Goal: Information Seeking & Learning: Check status

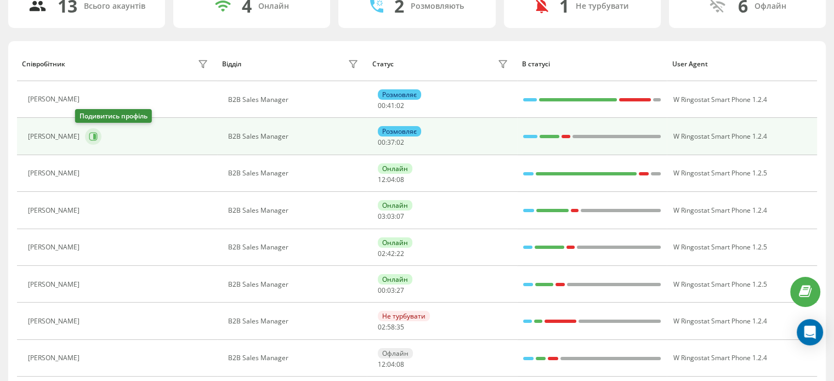
click at [89, 134] on icon at bounding box center [93, 136] width 9 height 9
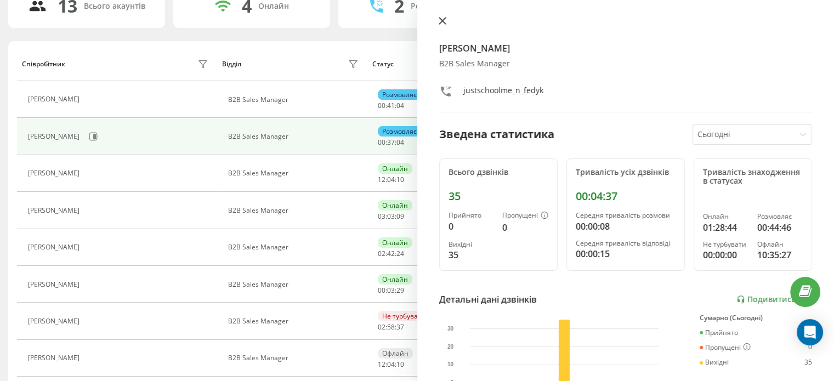
click at [441, 19] on icon at bounding box center [443, 21] width 8 height 8
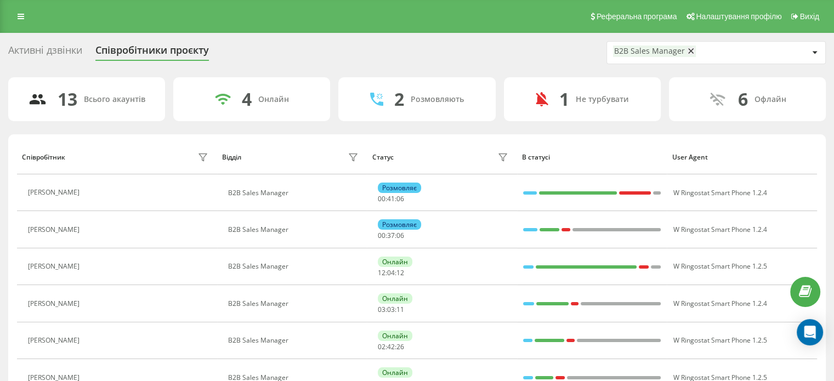
click at [690, 52] on icon at bounding box center [690, 51] width 5 height 8
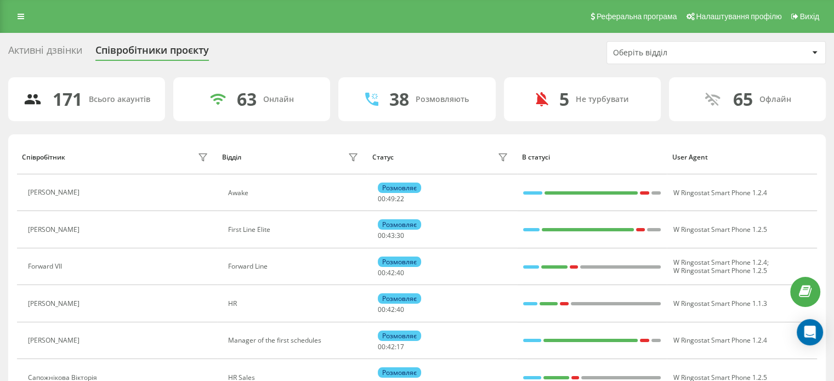
click at [665, 51] on div "Оберіть відділ" at bounding box center [678, 52] width 131 height 9
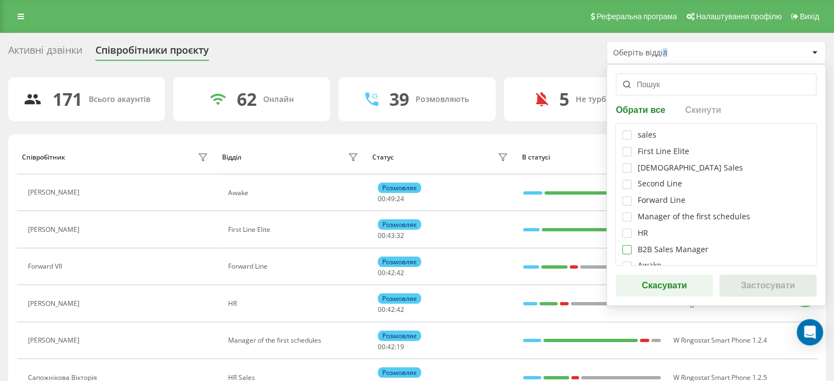
click at [627, 245] on label at bounding box center [626, 245] width 9 height 0
checkbox input "true"
click at [736, 291] on button "Застосувати" at bounding box center [767, 286] width 97 height 22
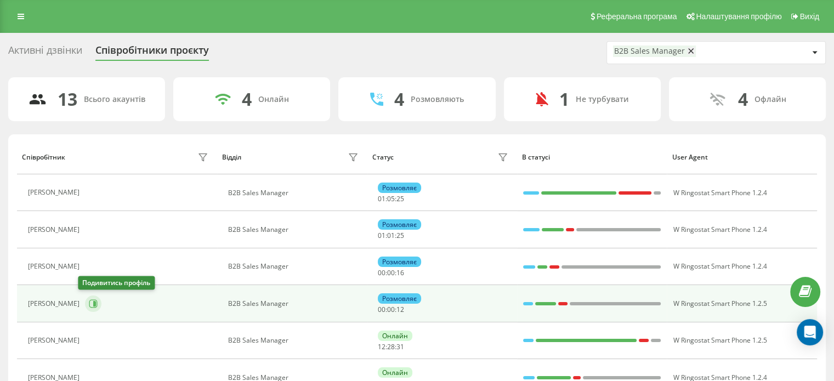
click at [93, 305] on icon at bounding box center [94, 303] width 3 height 5
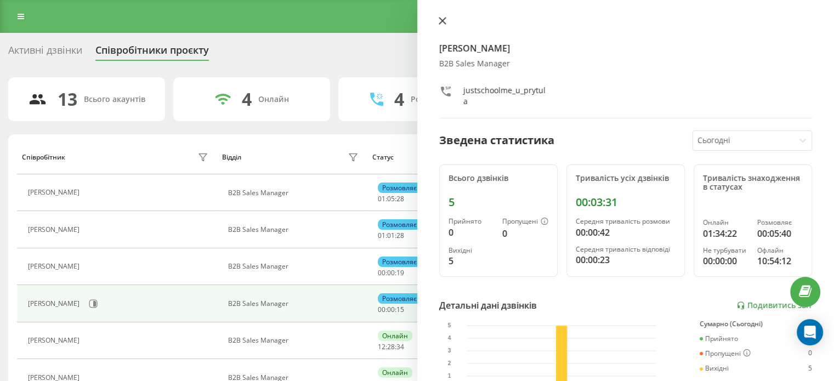
click at [443, 24] on icon at bounding box center [443, 21] width 8 height 8
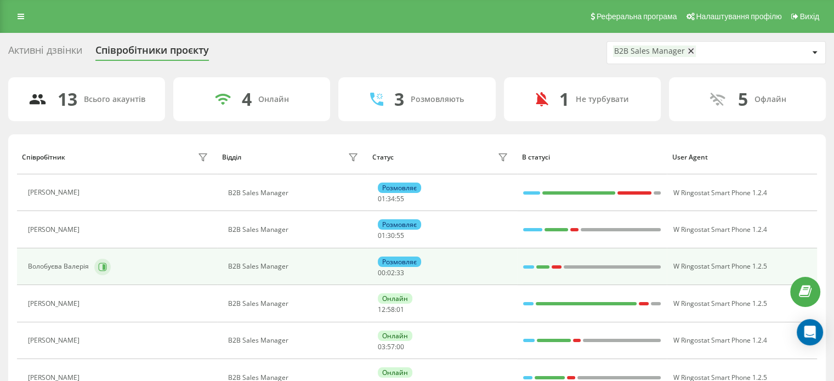
click at [99, 265] on icon at bounding box center [102, 267] width 9 height 9
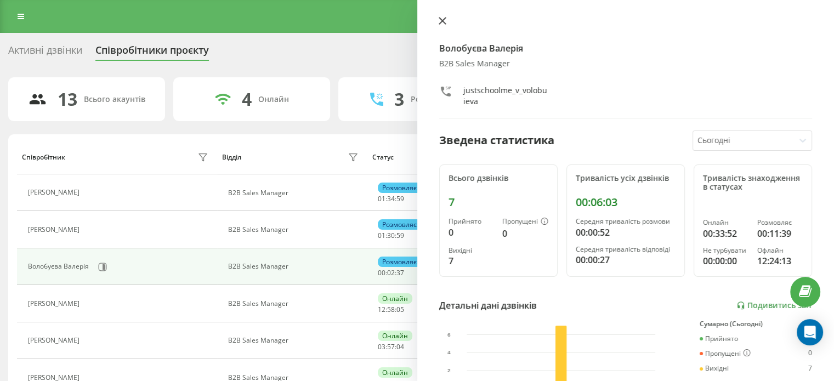
click at [440, 19] on icon at bounding box center [442, 21] width 7 height 7
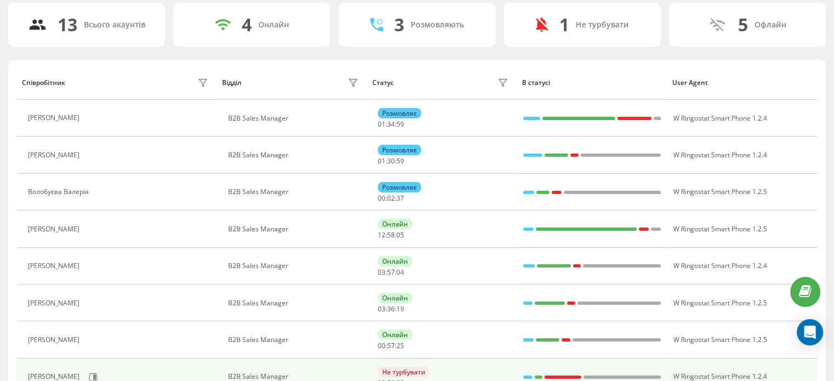
scroll to position [164, 0]
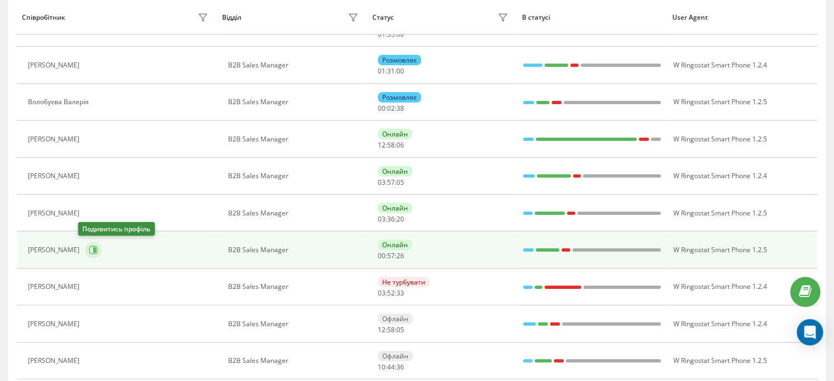
click at [92, 248] on button at bounding box center [93, 250] width 16 height 16
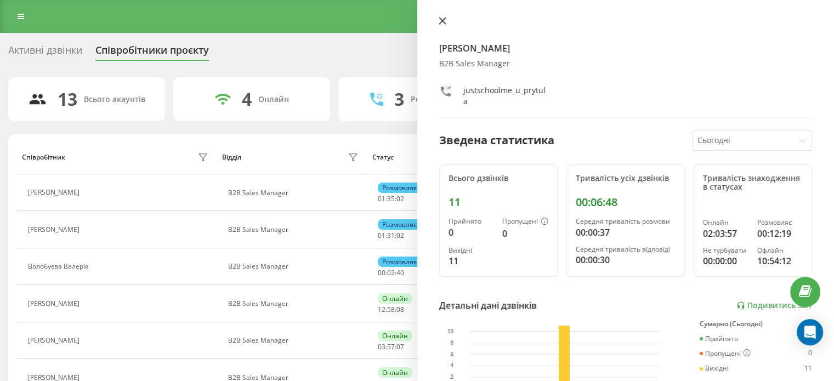
click at [441, 20] on icon at bounding box center [443, 21] width 8 height 8
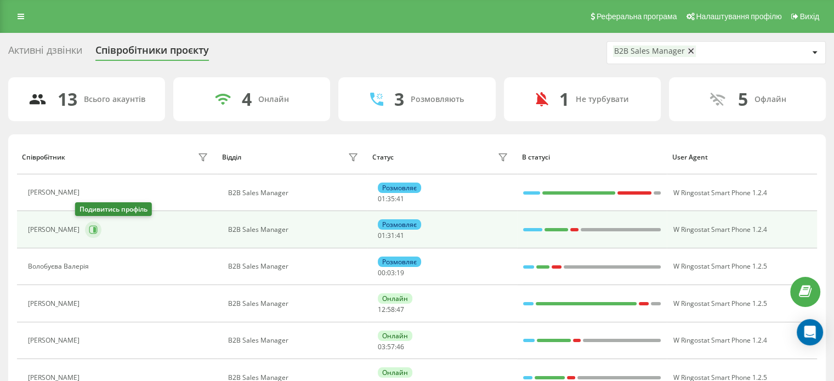
click at [89, 227] on icon at bounding box center [93, 229] width 9 height 9
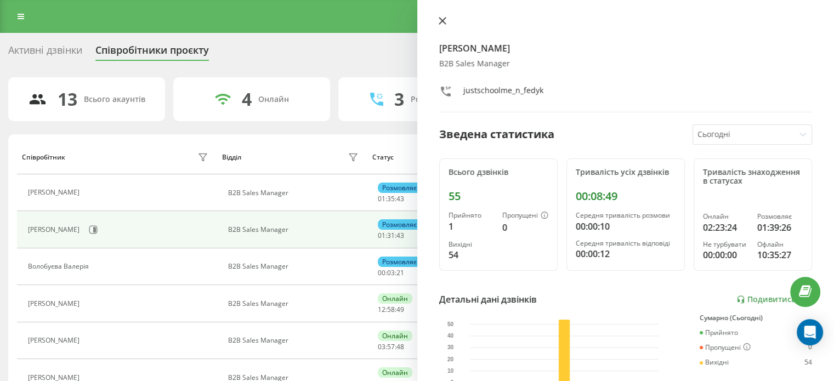
click at [445, 24] on icon at bounding box center [443, 21] width 8 height 8
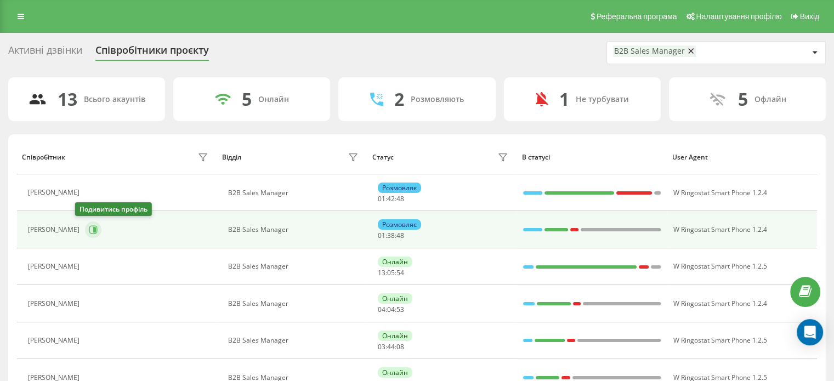
click at [89, 230] on icon at bounding box center [93, 229] width 9 height 9
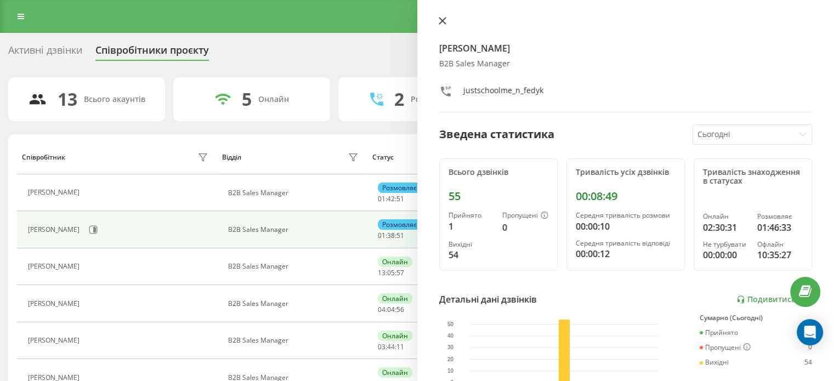
click at [445, 21] on icon at bounding box center [443, 21] width 8 height 8
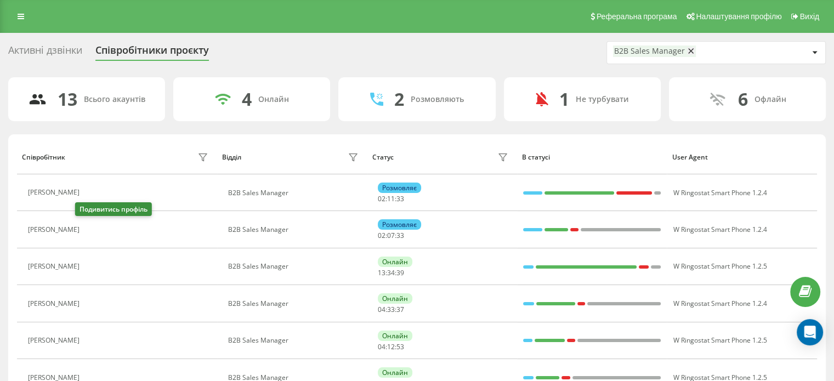
click at [87, 229] on icon at bounding box center [91, 229] width 9 height 9
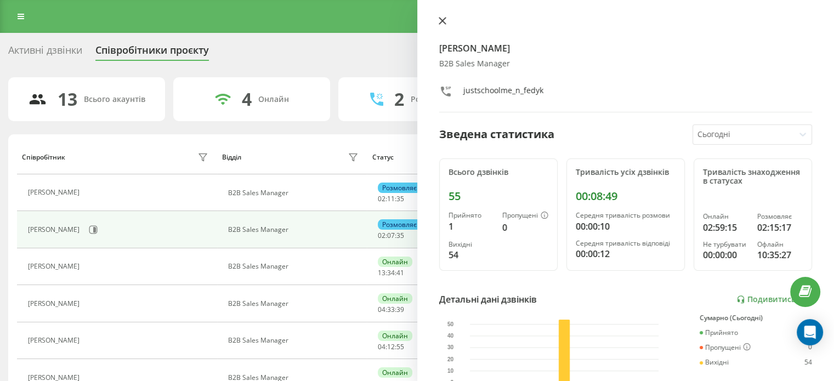
click at [441, 20] on icon at bounding box center [442, 21] width 7 height 7
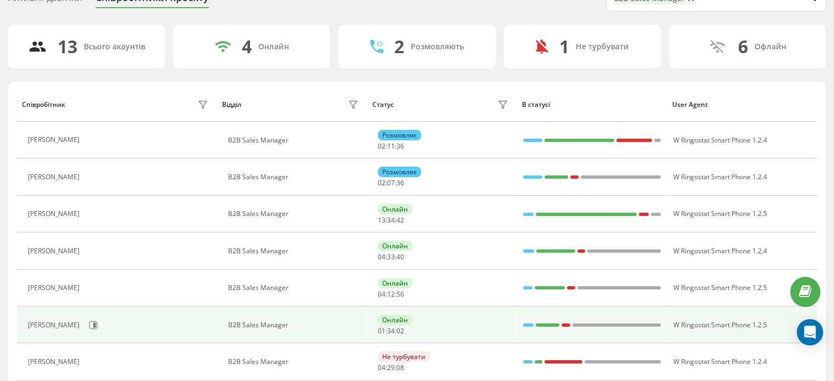
scroll to position [110, 0]
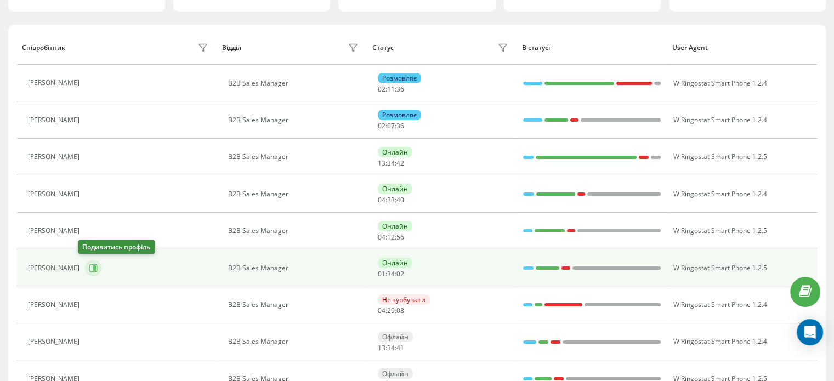
click at [89, 268] on icon at bounding box center [93, 268] width 9 height 9
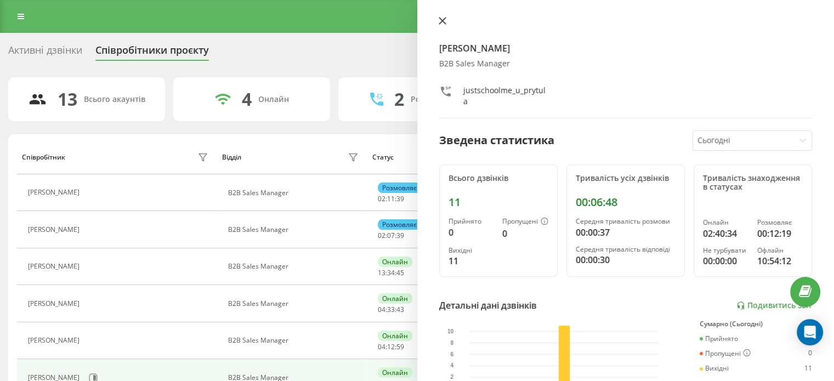
click at [441, 21] on icon at bounding box center [442, 21] width 7 height 7
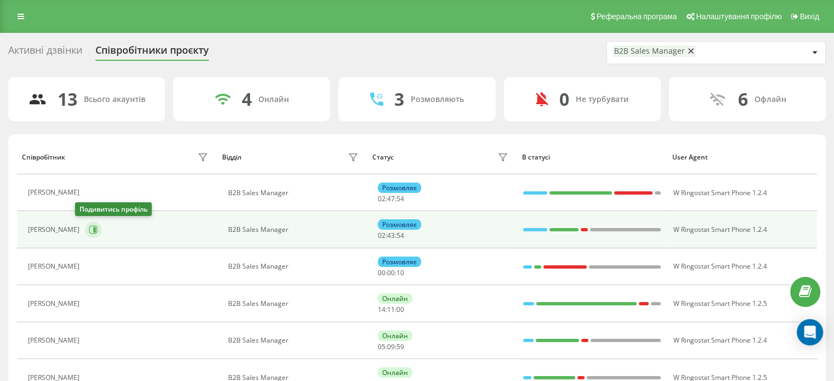
click at [88, 232] on button at bounding box center [93, 229] width 16 height 16
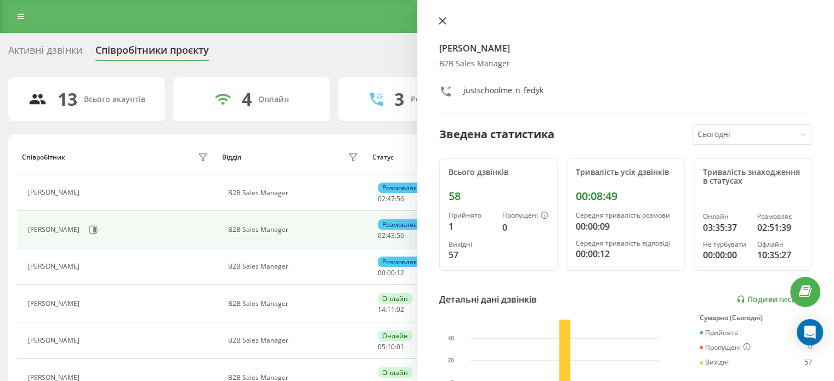
click at [439, 22] on icon at bounding box center [443, 21] width 8 height 8
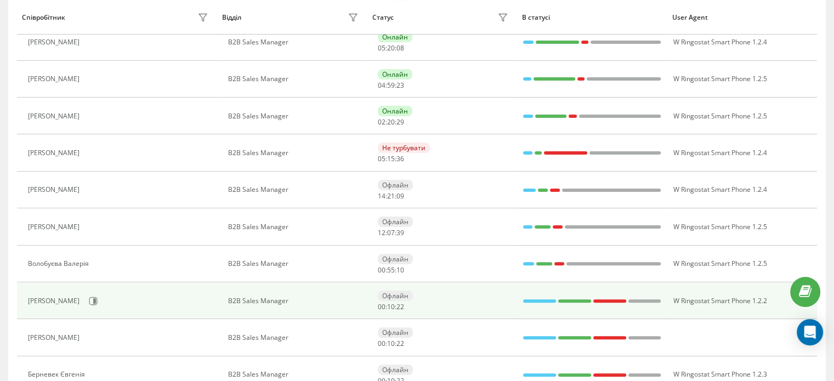
scroll to position [274, 0]
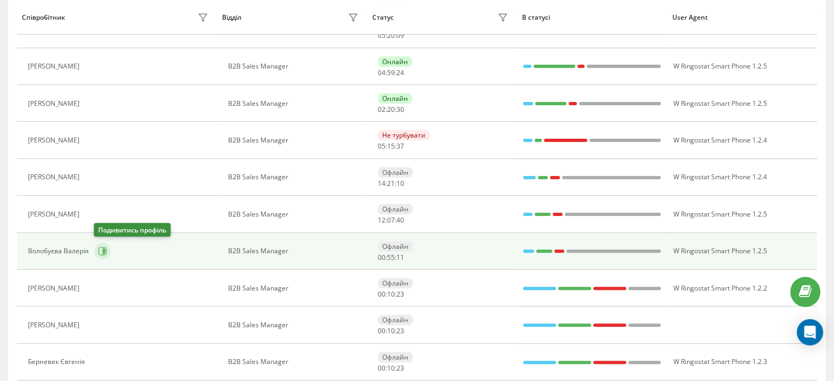
click at [99, 250] on icon at bounding box center [102, 251] width 9 height 9
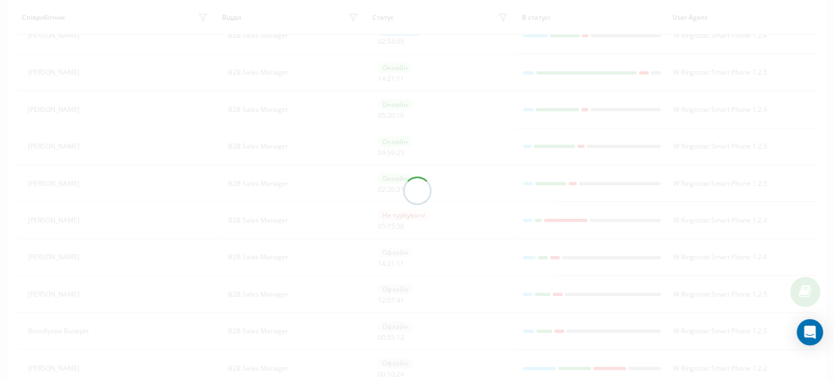
scroll to position [55, 0]
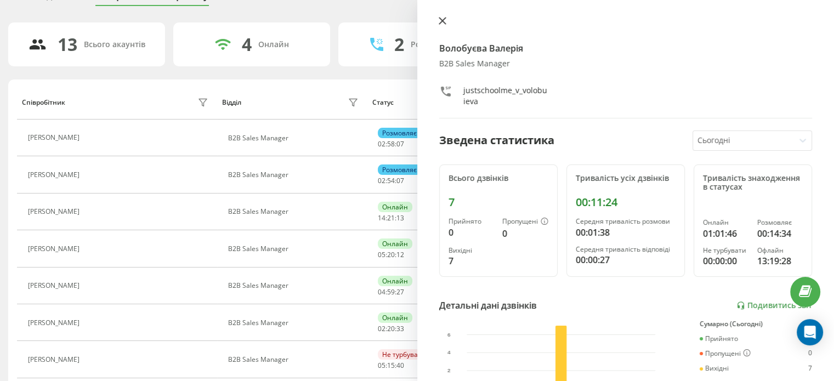
click at [445, 20] on icon at bounding box center [443, 21] width 8 height 8
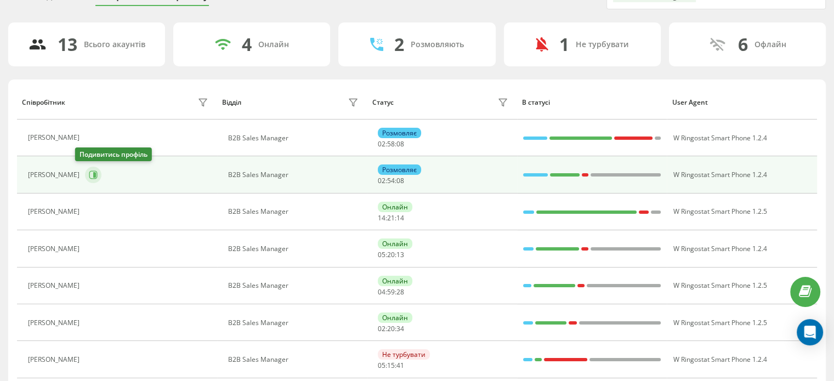
click at [93, 173] on icon at bounding box center [94, 174] width 3 height 5
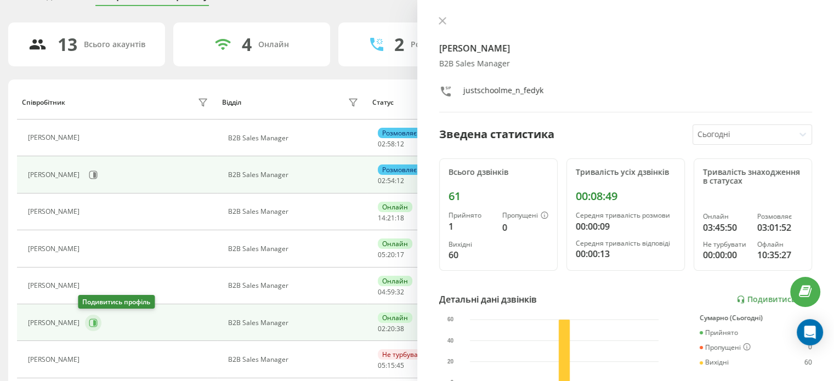
click at [92, 322] on button at bounding box center [93, 323] width 16 height 16
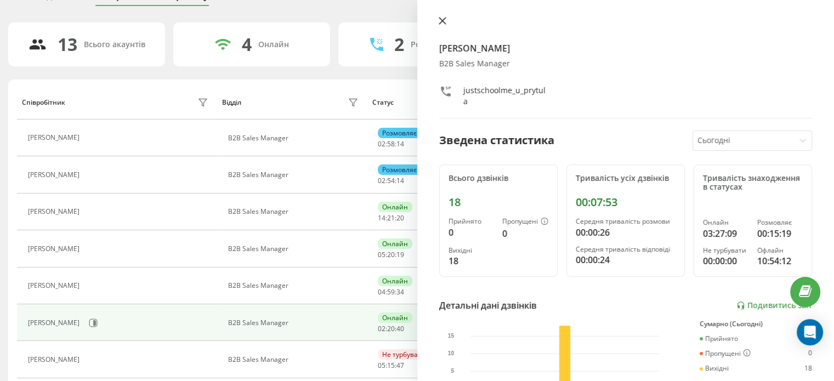
click at [441, 19] on icon at bounding box center [443, 21] width 8 height 8
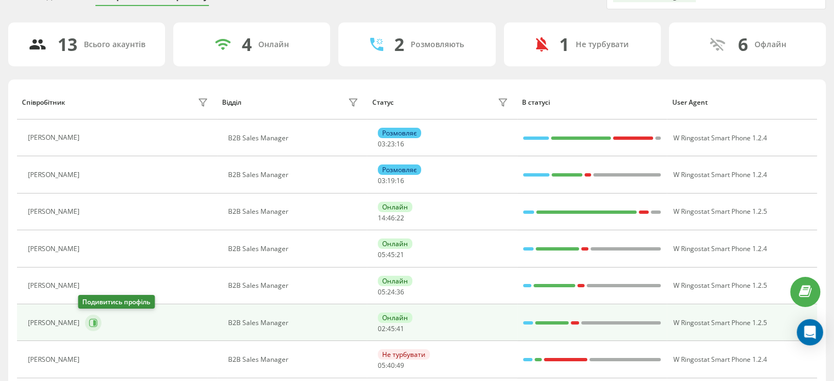
click at [90, 322] on icon at bounding box center [93, 322] width 9 height 9
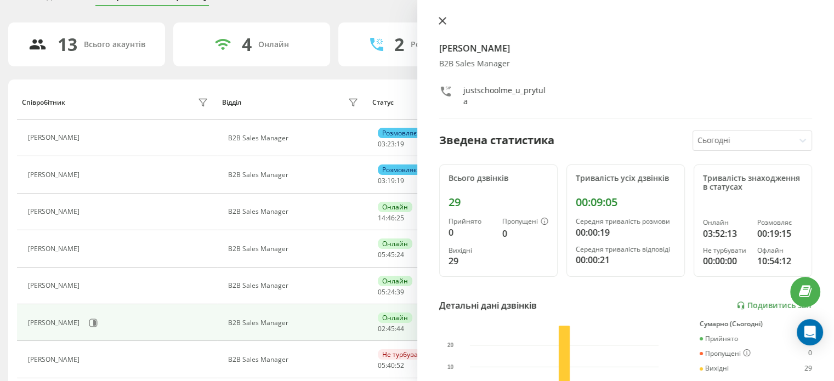
click at [441, 21] on icon at bounding box center [442, 21] width 7 height 7
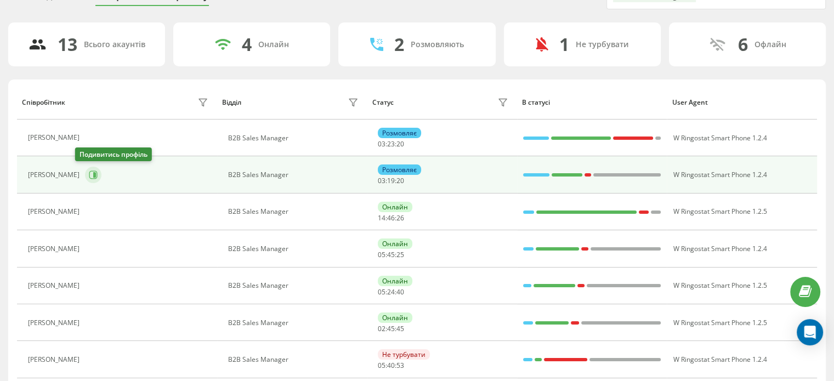
click at [89, 178] on icon at bounding box center [93, 175] width 8 height 8
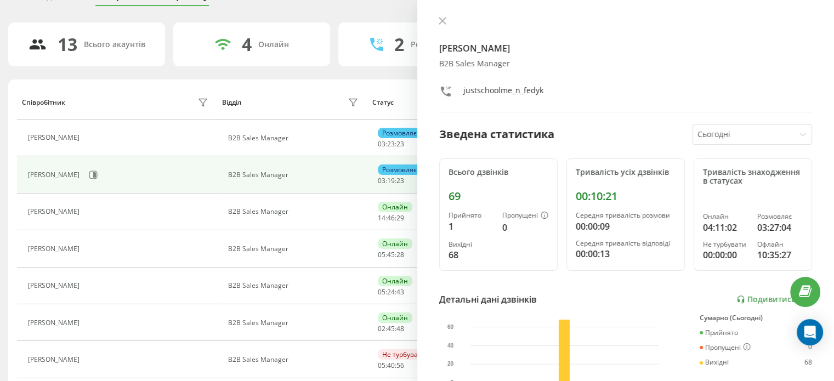
click at [444, 19] on icon at bounding box center [443, 21] width 8 height 8
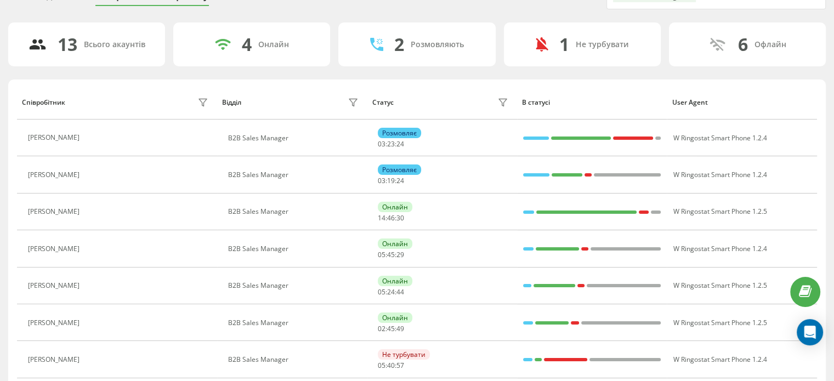
click at [438, 24] on div "2 Розмовляють" at bounding box center [416, 44] width 157 height 44
click at [445, 17] on div "Активні дзвінки Співробітники проєкту B2B Sales Manager 13 Всього акаунтів 4 Он…" at bounding box center [416, 309] width 817 height 646
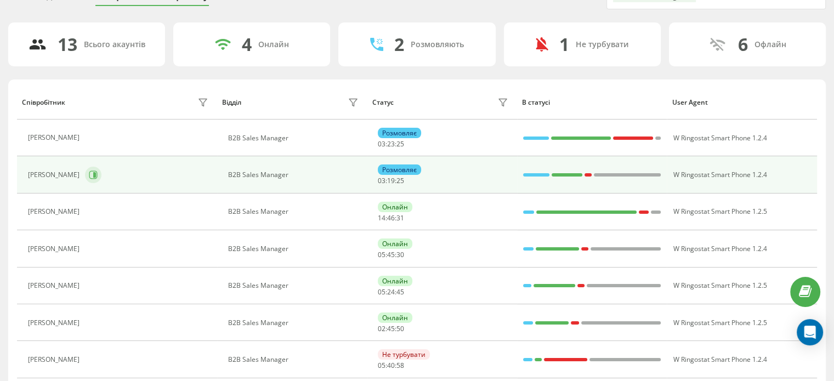
click at [89, 175] on icon at bounding box center [93, 174] width 9 height 9
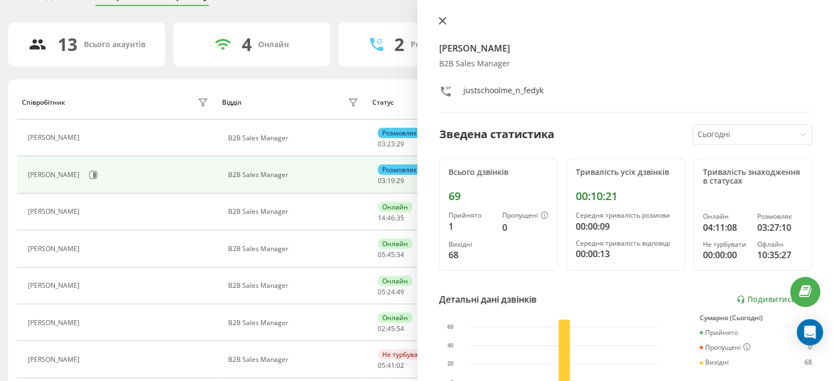
click at [441, 25] on button at bounding box center [442, 21] width 14 height 10
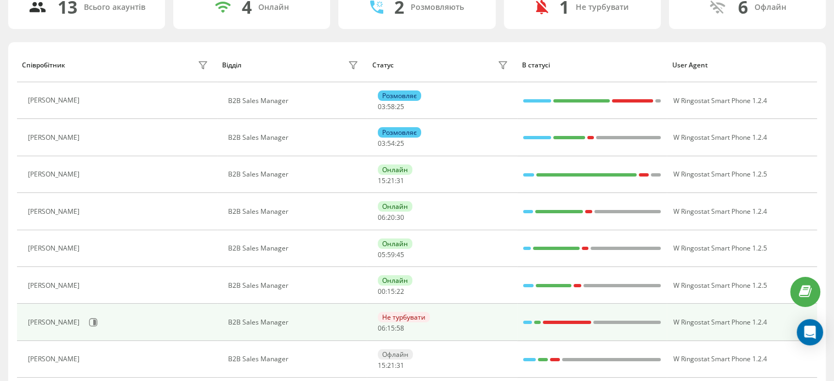
scroll to position [164, 0]
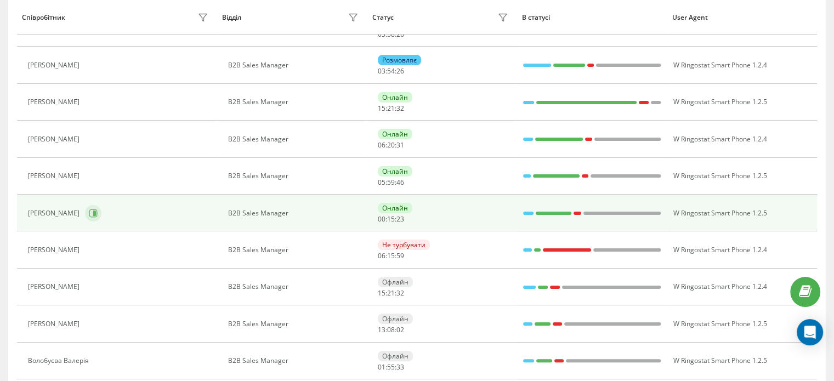
click at [85, 207] on button at bounding box center [93, 213] width 16 height 16
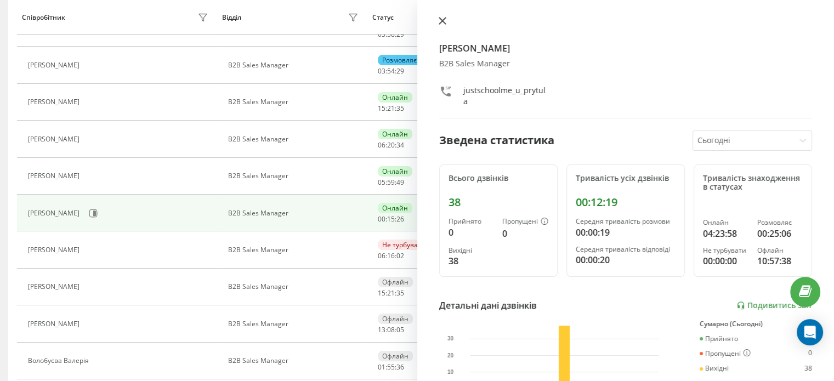
click at [441, 25] on button at bounding box center [442, 21] width 14 height 10
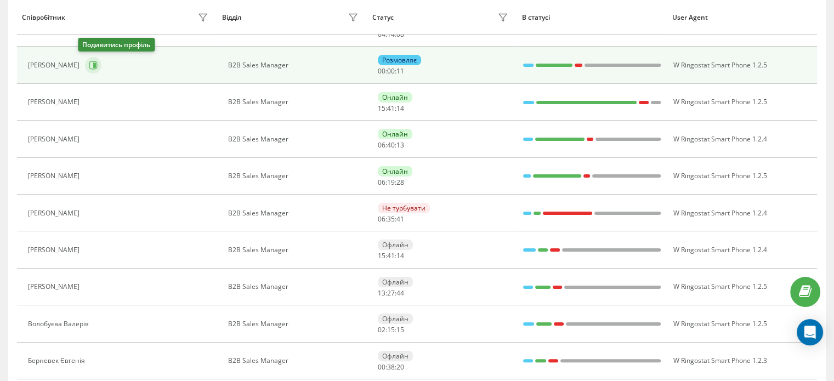
click at [89, 67] on icon at bounding box center [93, 65] width 9 height 9
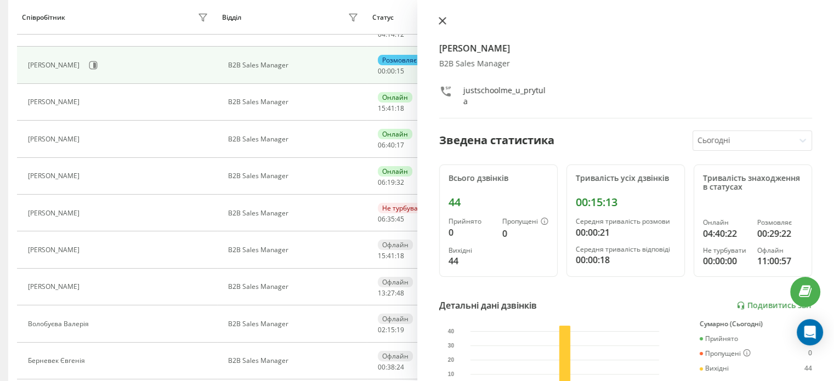
click at [441, 25] on button at bounding box center [442, 21] width 14 height 10
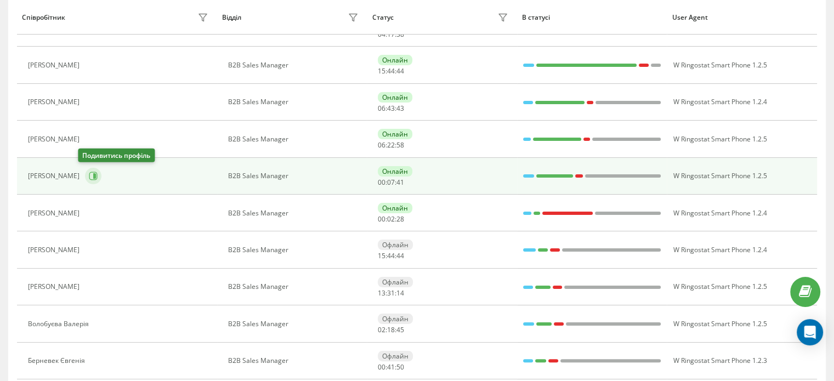
click at [89, 172] on icon at bounding box center [93, 176] width 9 height 9
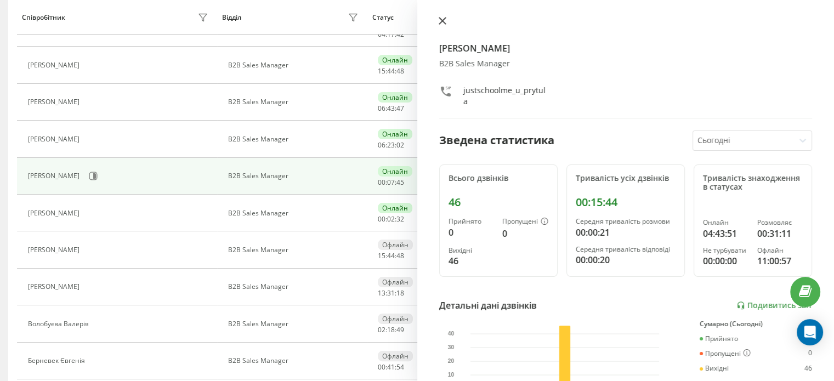
click at [441, 22] on icon at bounding box center [442, 21] width 7 height 7
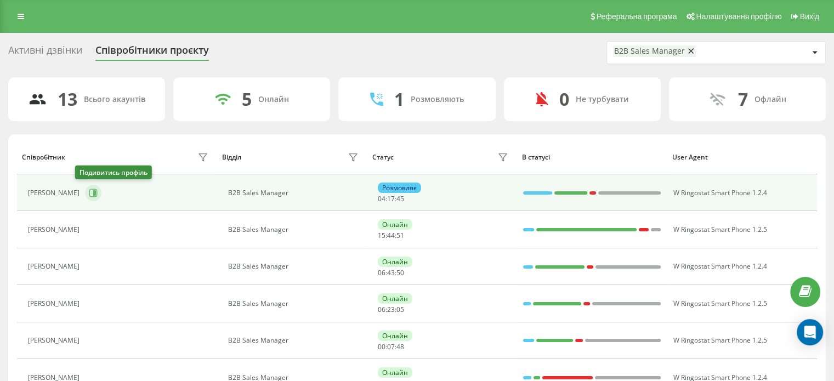
click at [89, 191] on icon at bounding box center [93, 193] width 9 height 9
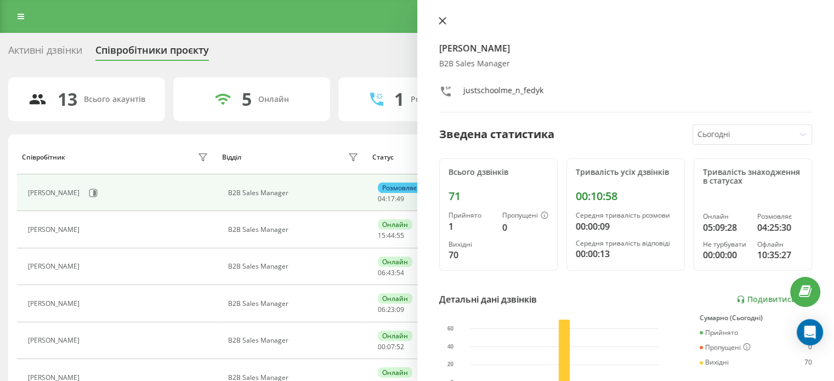
click at [443, 20] on icon at bounding box center [443, 21] width 8 height 8
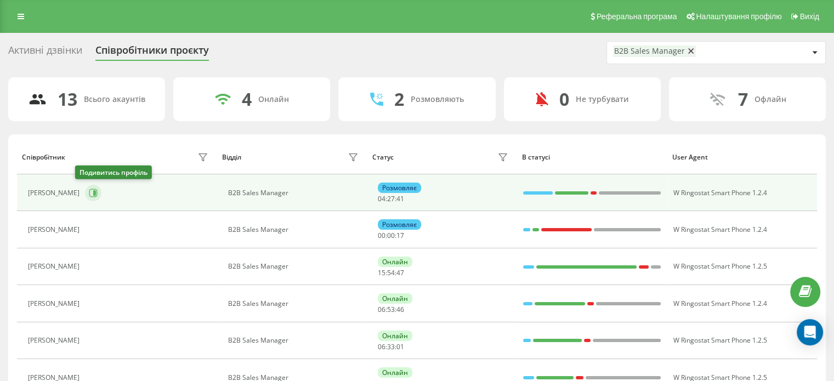
click at [93, 191] on icon at bounding box center [94, 192] width 3 height 5
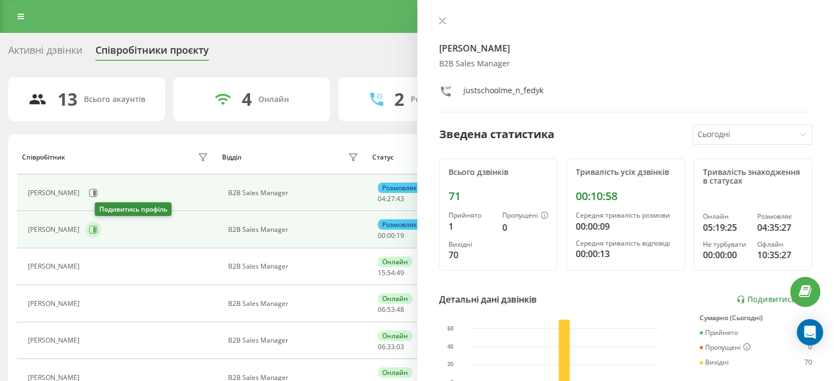
click at [98, 229] on icon at bounding box center [93, 229] width 9 height 9
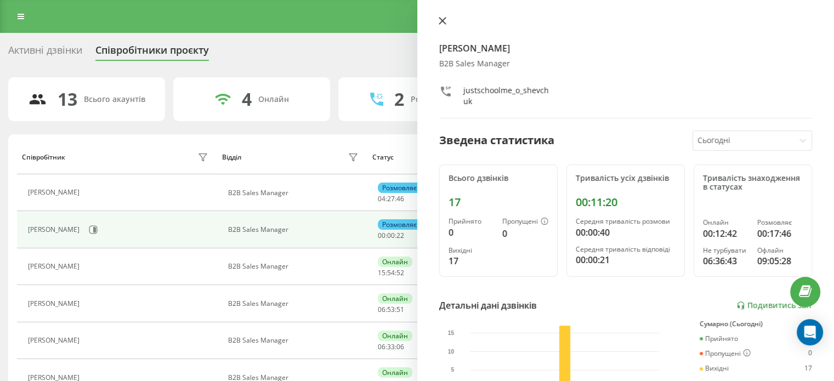
click at [445, 19] on icon at bounding box center [443, 21] width 8 height 8
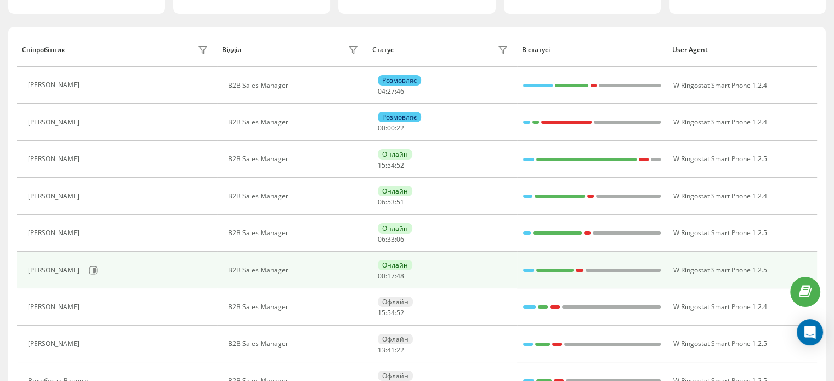
scroll to position [110, 0]
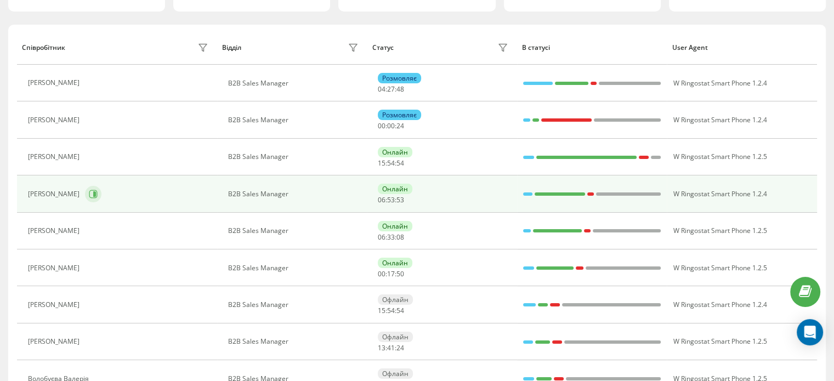
click at [98, 193] on icon at bounding box center [93, 194] width 9 height 9
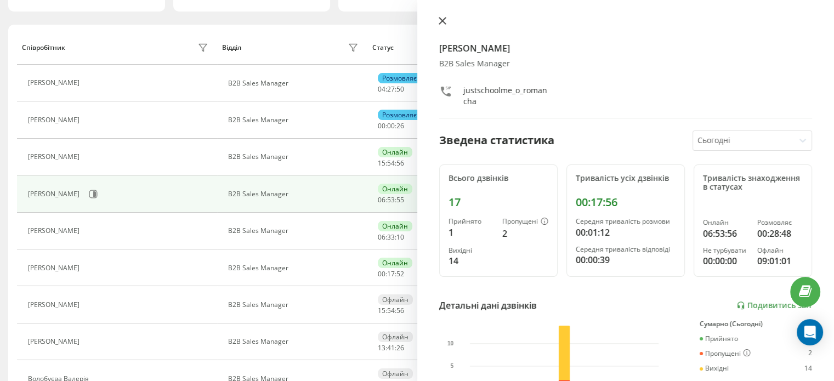
click at [446, 23] on button at bounding box center [442, 21] width 14 height 10
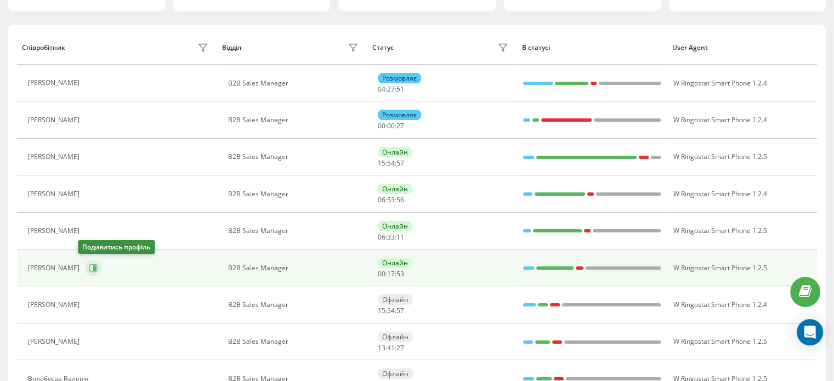
click at [90, 267] on icon at bounding box center [93, 268] width 8 height 8
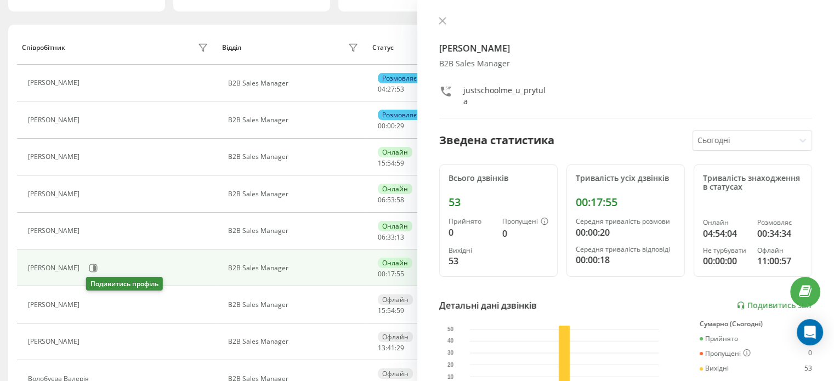
click at [92, 306] on icon at bounding box center [91, 304] width 9 height 9
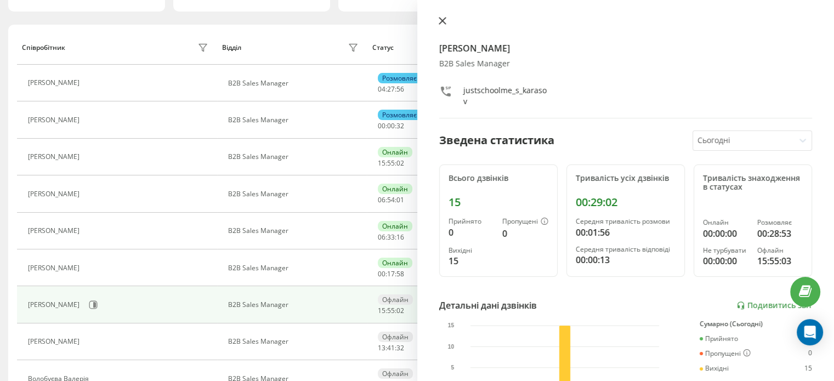
click at [443, 19] on icon at bounding box center [443, 21] width 8 height 8
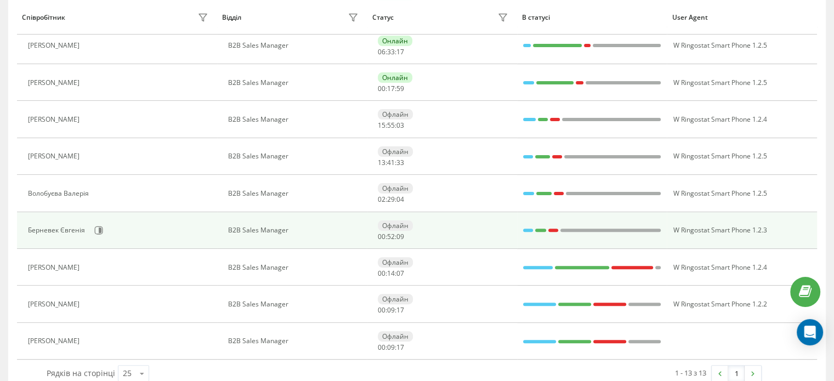
scroll to position [312, 0]
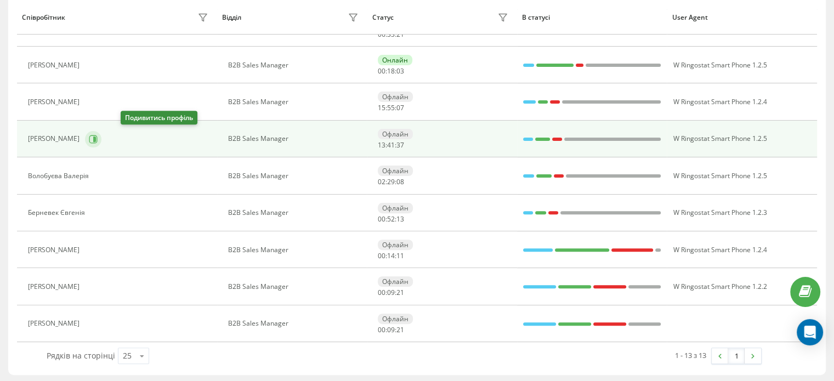
click at [98, 140] on icon at bounding box center [93, 139] width 9 height 9
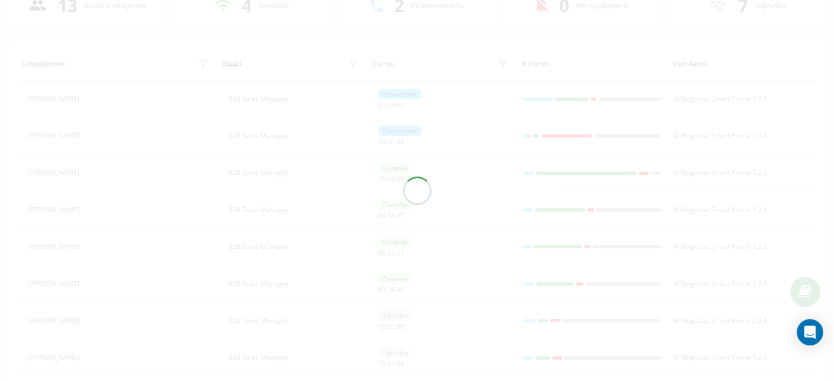
scroll to position [93, 0]
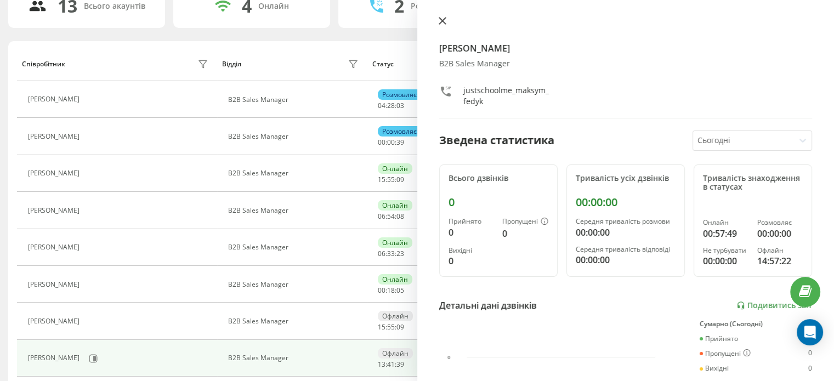
click at [443, 20] on icon at bounding box center [443, 21] width 8 height 8
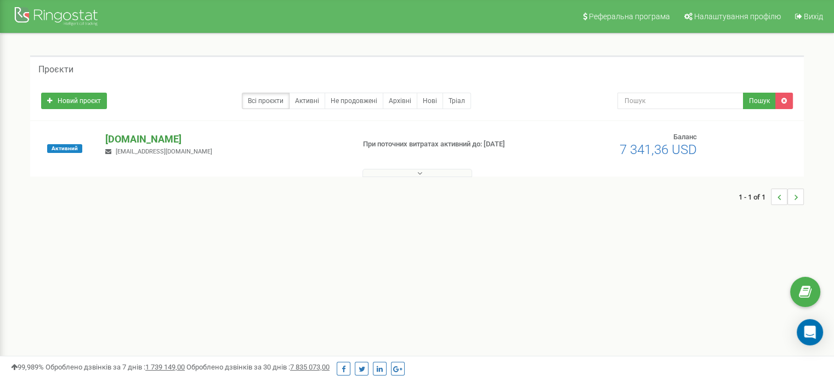
click at [162, 138] on p "[DOMAIN_NAME]" at bounding box center [225, 139] width 240 height 14
click at [162, 139] on p "[DOMAIN_NAME]" at bounding box center [225, 139] width 240 height 14
click at [157, 138] on p "[DOMAIN_NAME]" at bounding box center [225, 139] width 240 height 14
drag, startPoint x: 9, startPoint y: 308, endPoint x: 15, endPoint y: 294, distance: 15.0
click at [9, 308] on div "Реферальна програма Налаштування профілю Вихід Проєкти Новий проєкт Всі проєкти…" at bounding box center [417, 329] width 834 height 658
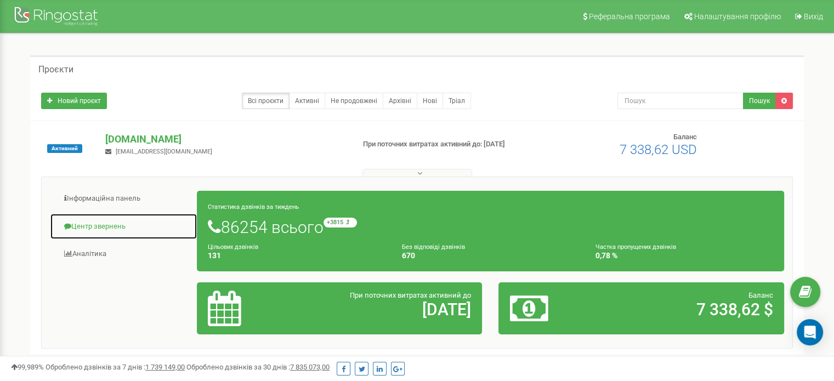
click at [117, 225] on link "Центр звернень" at bounding box center [123, 226] width 147 height 27
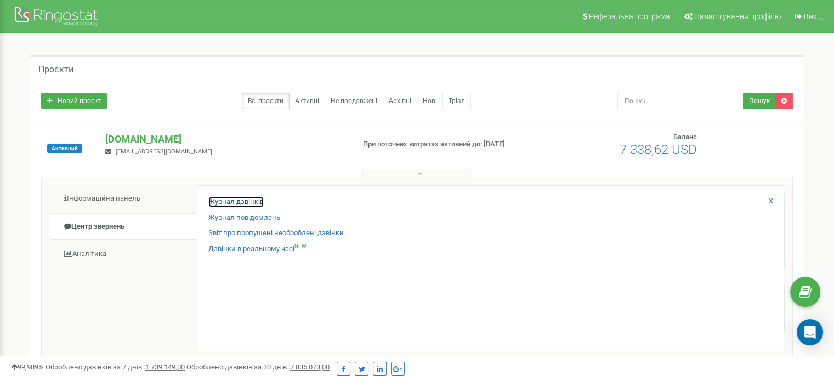
click at [214, 198] on link "Журнал дзвінків" at bounding box center [235, 202] width 55 height 10
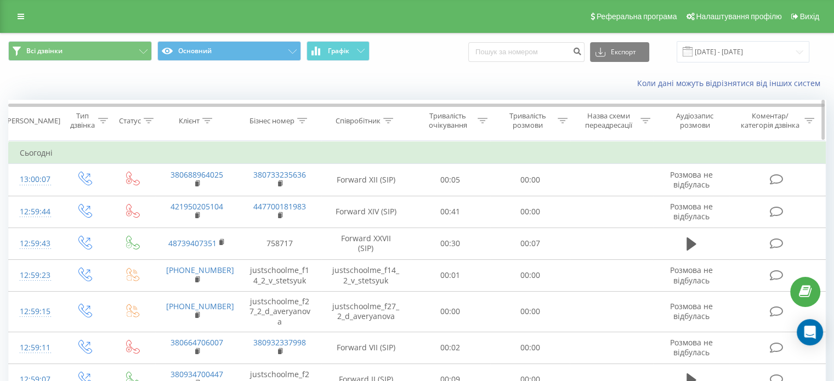
click at [384, 118] on icon at bounding box center [388, 120] width 10 height 5
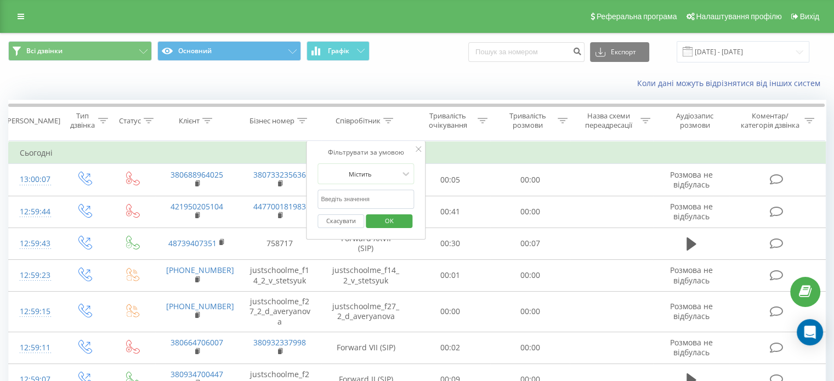
click at [360, 203] on input "text" at bounding box center [365, 199] width 96 height 19
type input "Волобуєва"
click at [387, 225] on span "OK" at bounding box center [389, 220] width 31 height 17
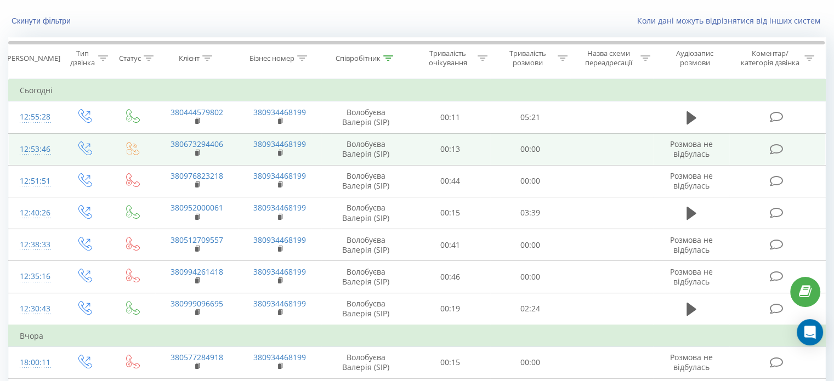
scroll to position [110, 0]
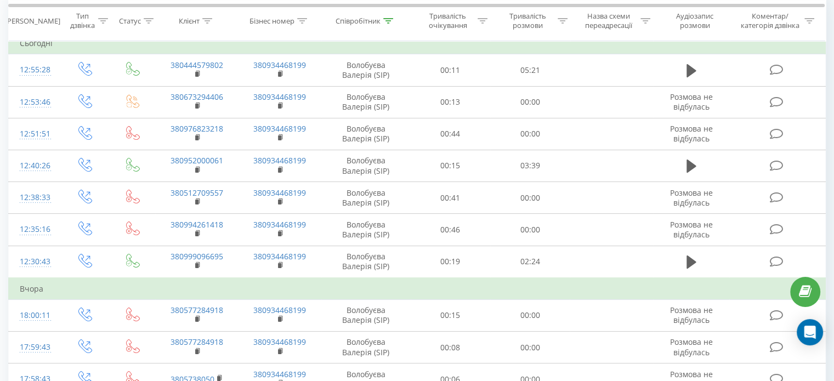
click at [172, 42] on td "Сьогодні" at bounding box center [417, 43] width 817 height 22
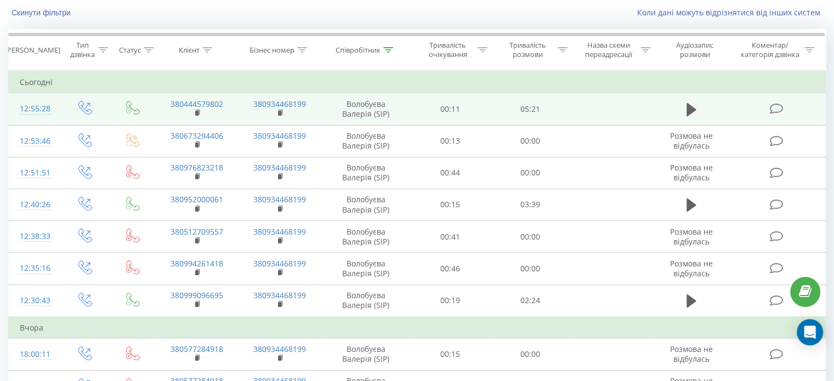
scroll to position [55, 0]
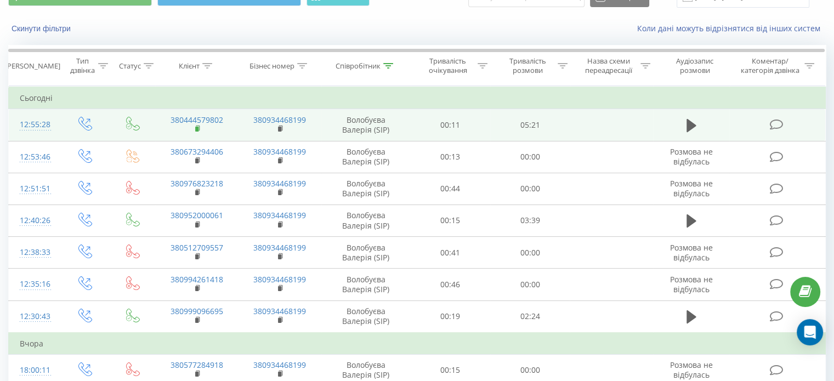
click at [196, 128] on rect at bounding box center [196, 129] width 3 height 5
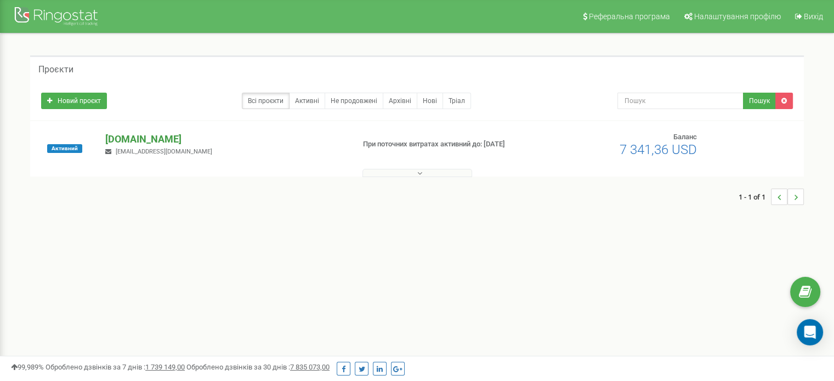
click at [153, 138] on p "[DOMAIN_NAME]" at bounding box center [225, 139] width 240 height 14
click at [140, 137] on p "[DOMAIN_NAME]" at bounding box center [225, 139] width 240 height 14
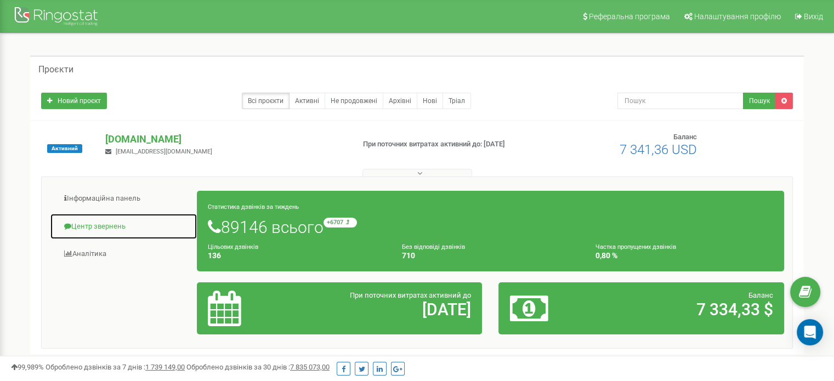
click at [129, 226] on link "Центр звернень" at bounding box center [123, 226] width 147 height 27
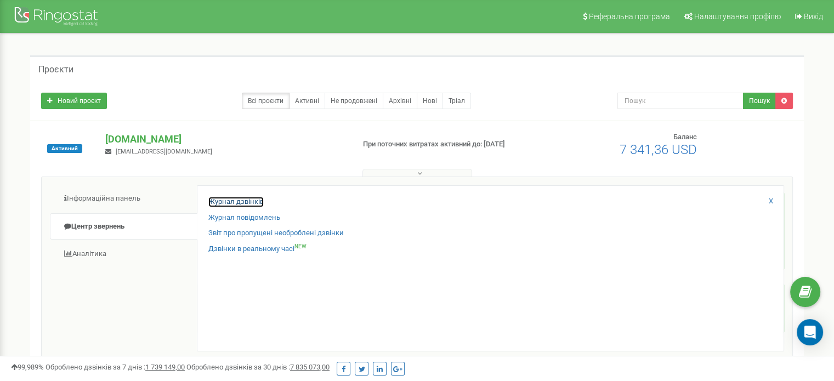
click at [237, 201] on link "Журнал дзвінків" at bounding box center [235, 202] width 55 height 10
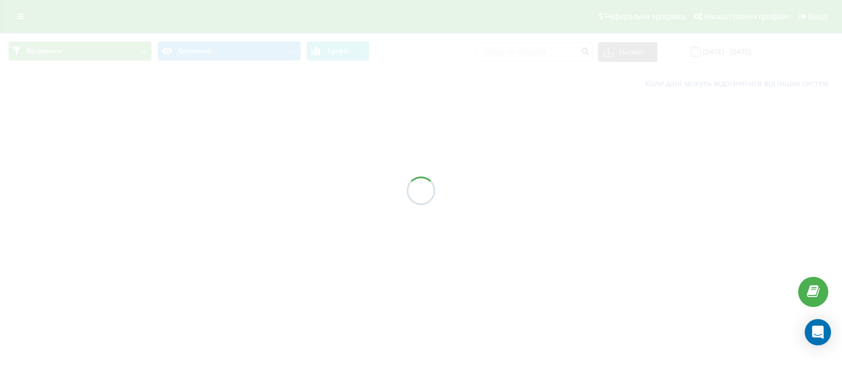
click at [116, 192] on div at bounding box center [421, 190] width 842 height 381
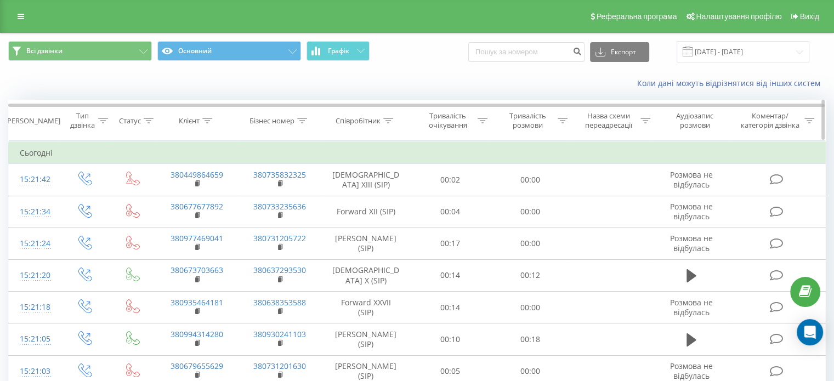
click at [390, 120] on icon at bounding box center [388, 120] width 10 height 5
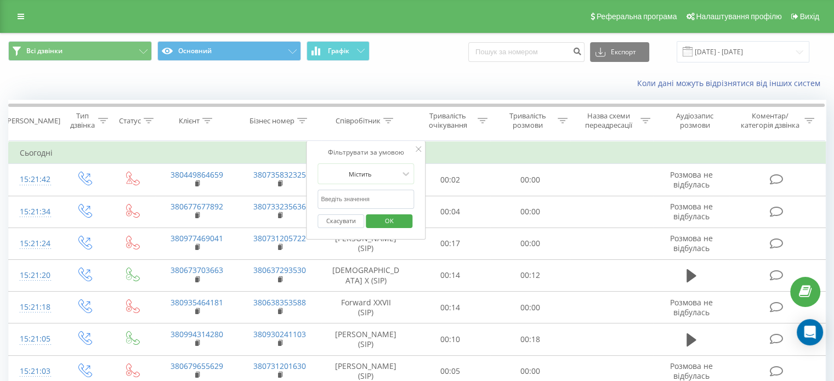
click at [393, 190] on input "text" at bounding box center [365, 199] width 96 height 19
type input "Притула"
click at [398, 219] on span "OK" at bounding box center [389, 220] width 31 height 17
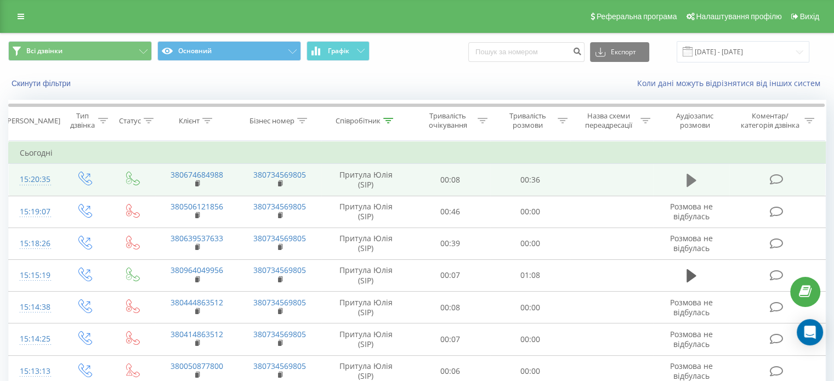
click at [697, 181] on button at bounding box center [691, 180] width 16 height 16
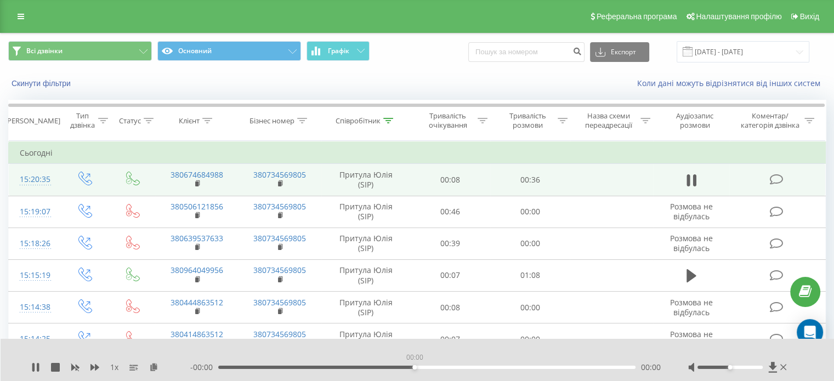
click at [415, 368] on div "00:00" at bounding box center [426, 367] width 417 height 3
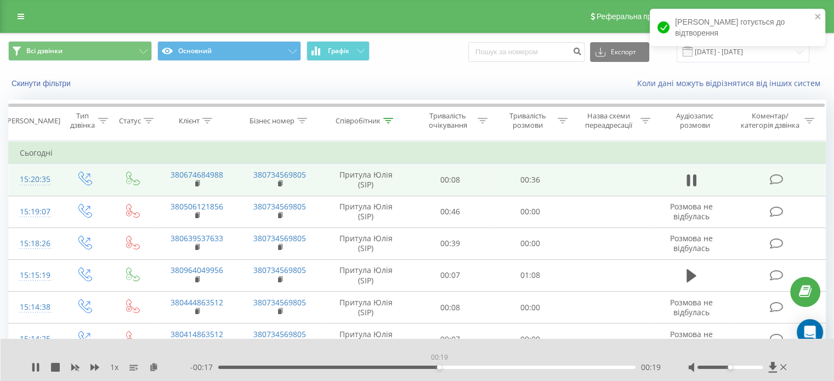
click at [439, 368] on div "00:19" at bounding box center [426, 367] width 417 height 3
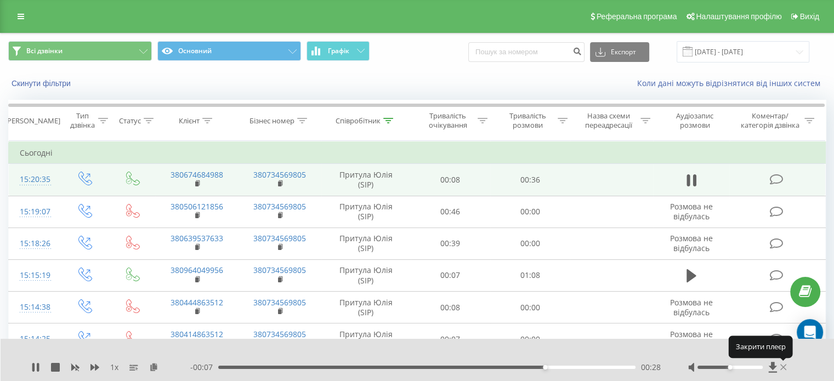
click at [783, 367] on icon at bounding box center [783, 367] width 7 height 6
